Goal: Transaction & Acquisition: Purchase product/service

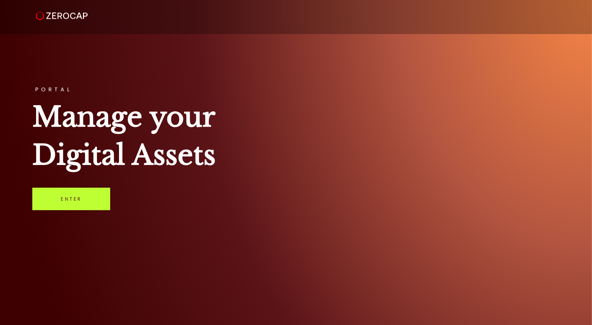
click at [74, 200] on link "Enter" at bounding box center [71, 198] width 78 height 22
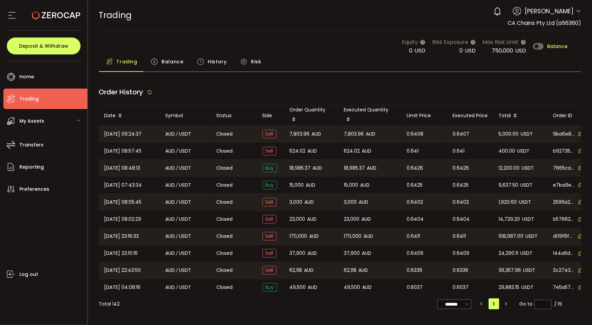
type input "***"
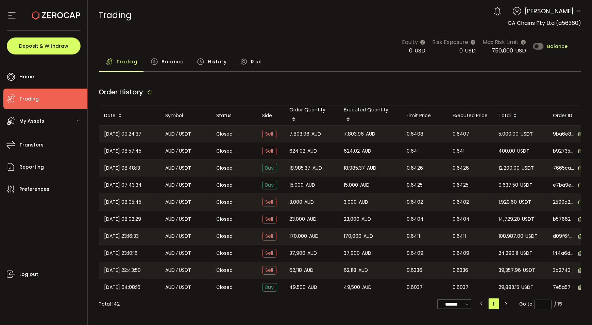
type input "***"
